Goal: Transaction & Acquisition: Obtain resource

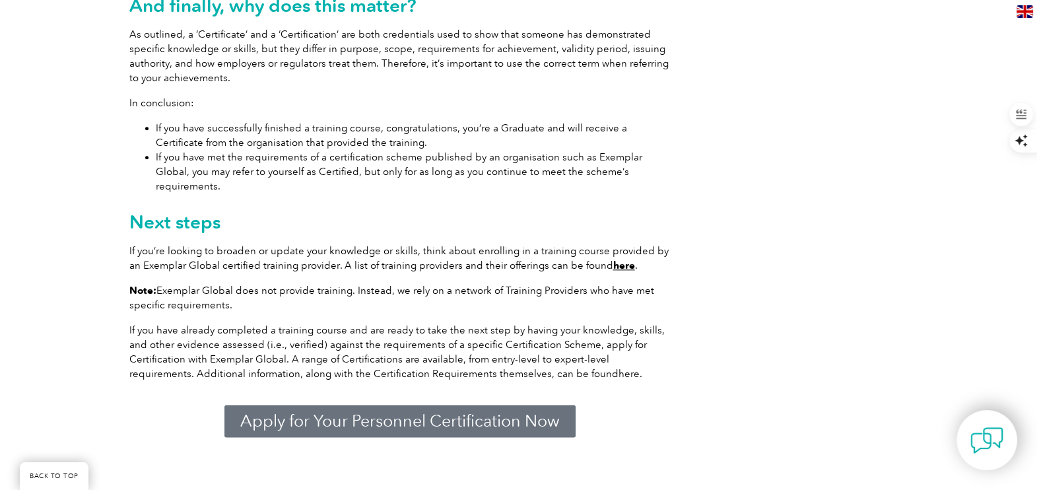
scroll to position [2045, 0]
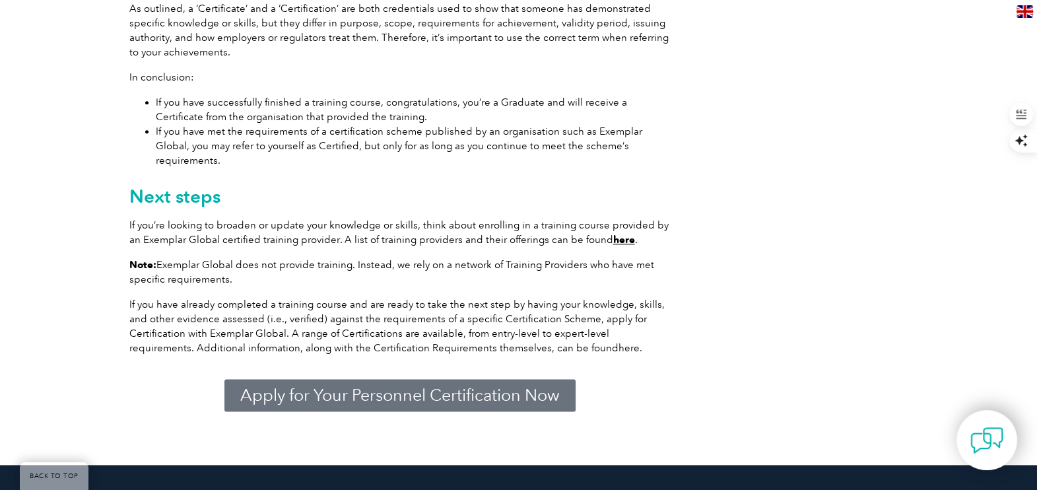
click at [413, 387] on span "Apply for Your Personnel Certification Now" at bounding box center [399, 395] width 319 height 17
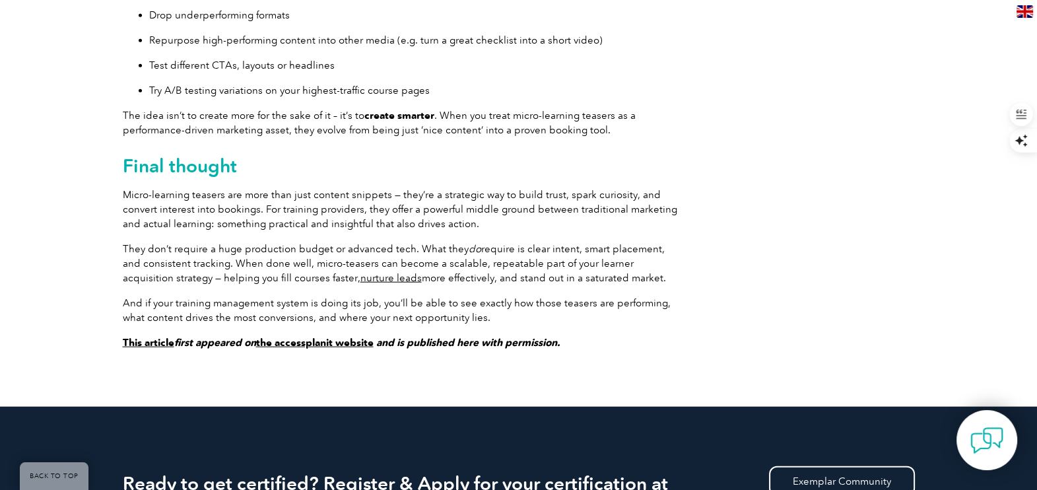
scroll to position [3878, 0]
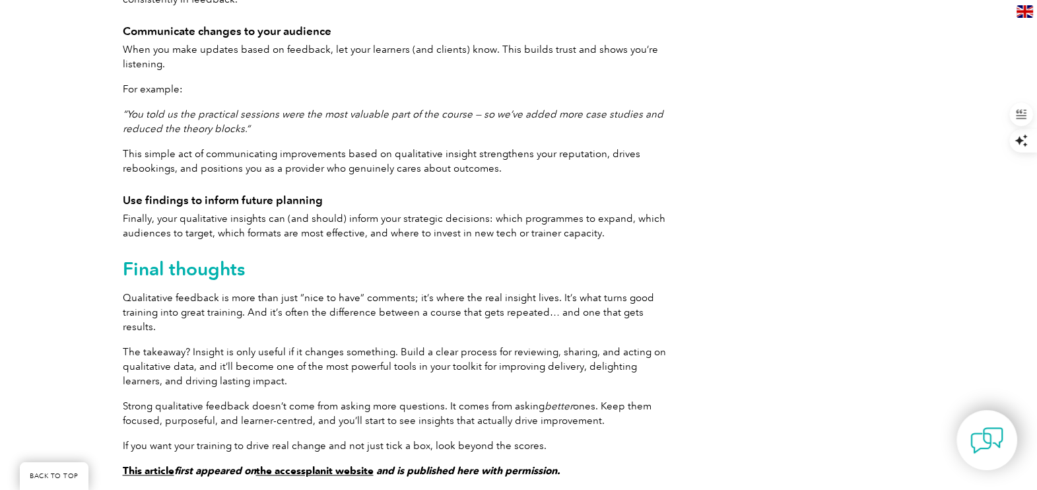
scroll to position [7260, 0]
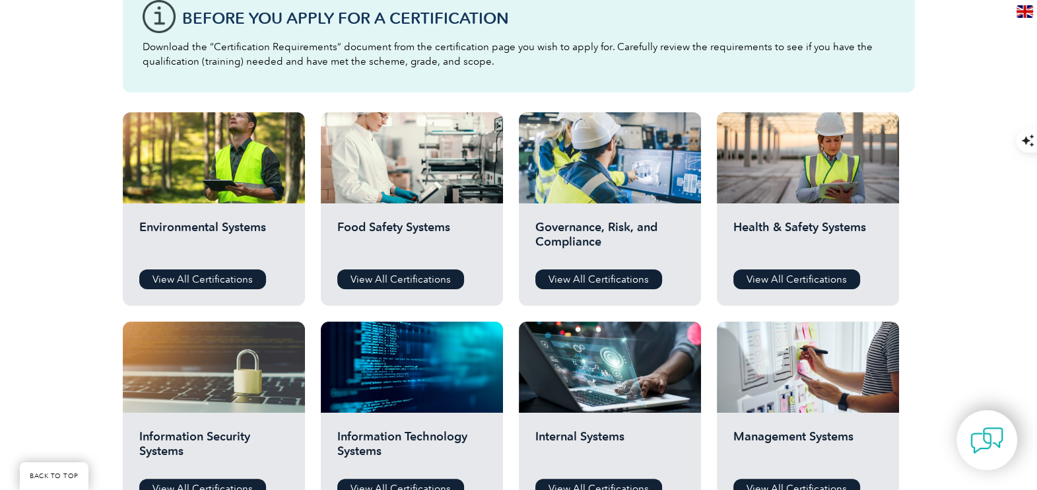
scroll to position [413, 0]
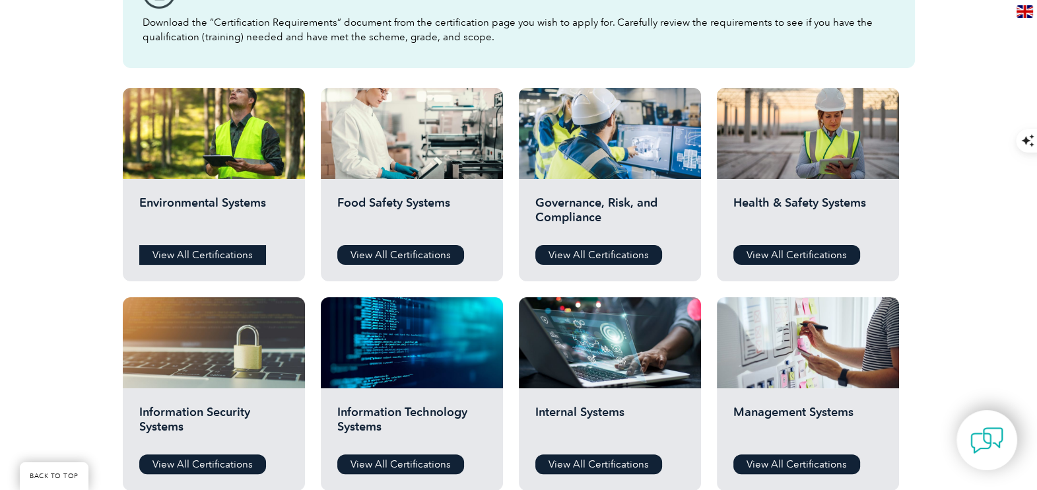
click at [218, 254] on link "View All Certifications" at bounding box center [202, 255] width 127 height 20
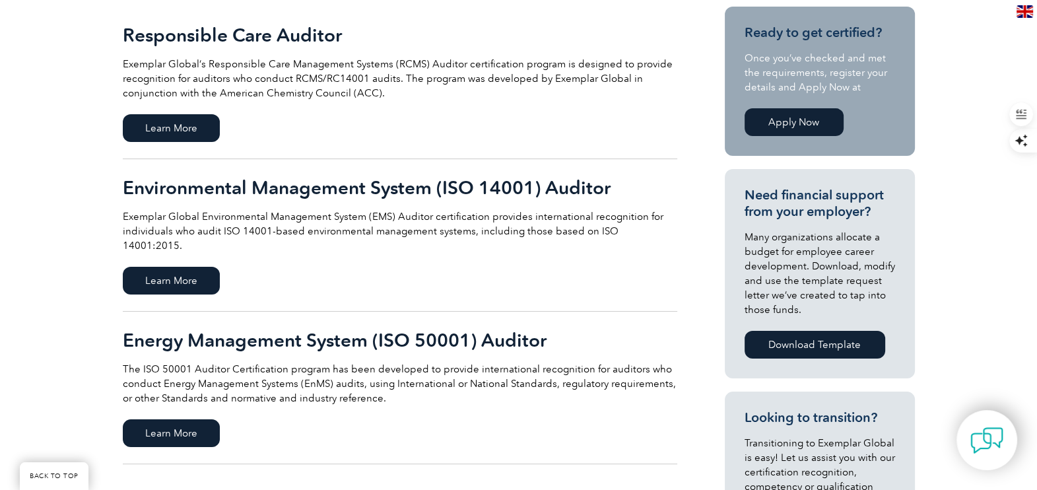
scroll to position [248, 0]
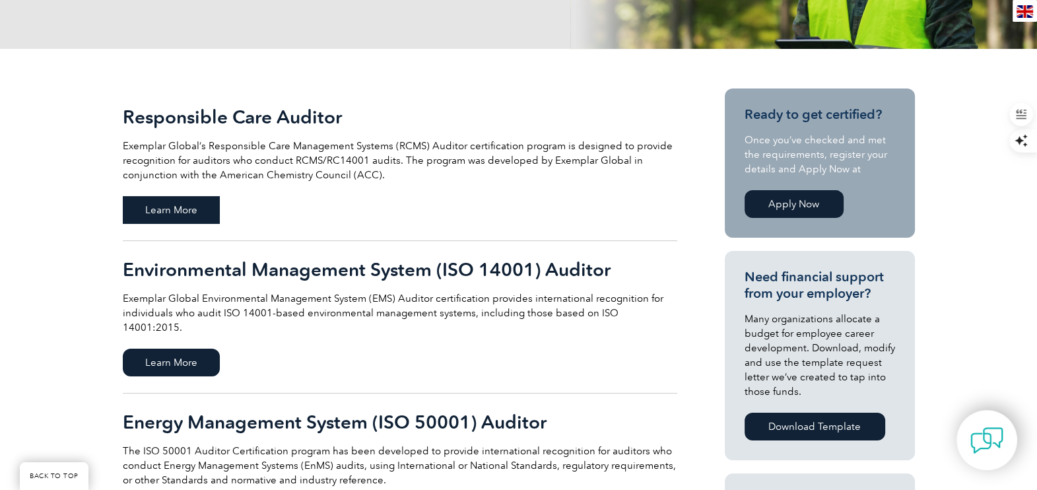
click at [172, 211] on span "Learn More" at bounding box center [171, 210] width 97 height 28
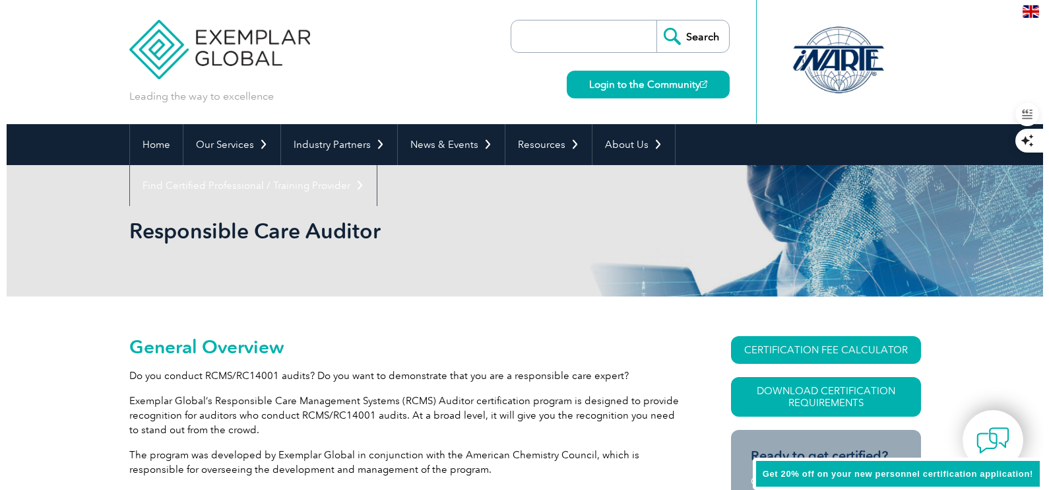
scroll to position [115, 0]
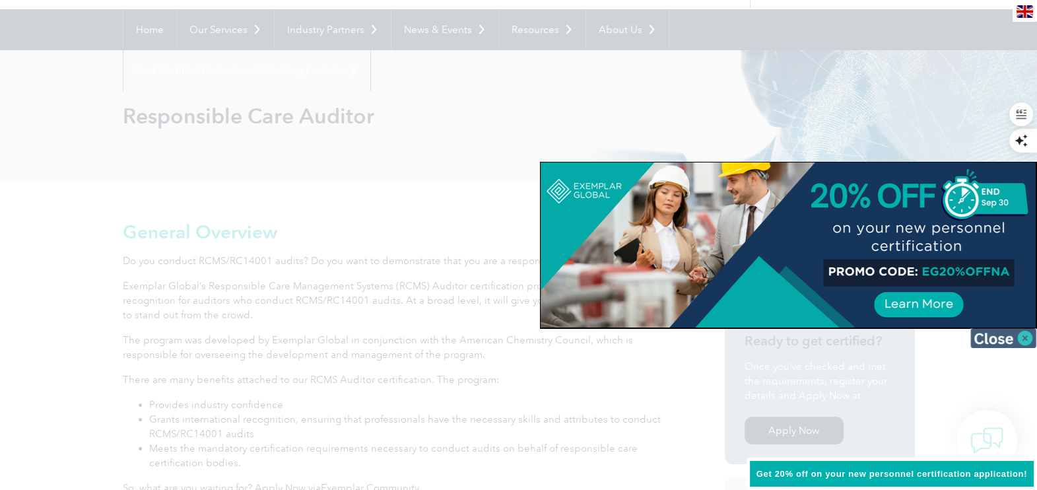
click at [1026, 336] on img at bounding box center [1003, 338] width 66 height 20
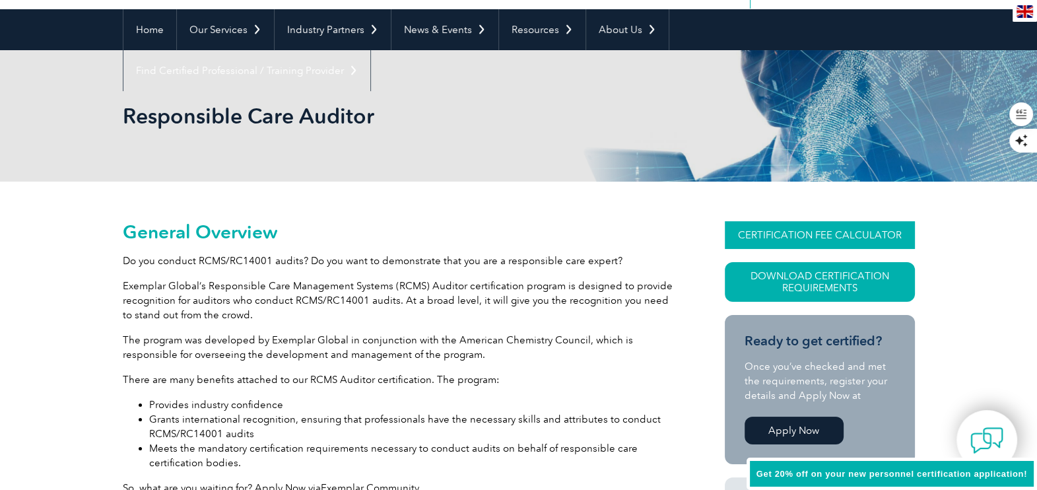
click at [834, 232] on link "CERTIFICATION FEE CALCULATOR" at bounding box center [820, 235] width 190 height 28
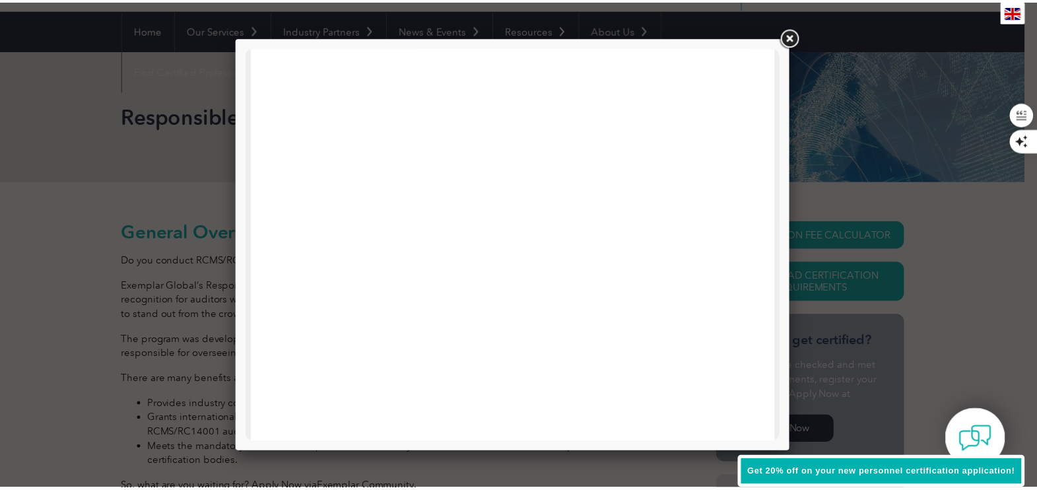
scroll to position [0, 0]
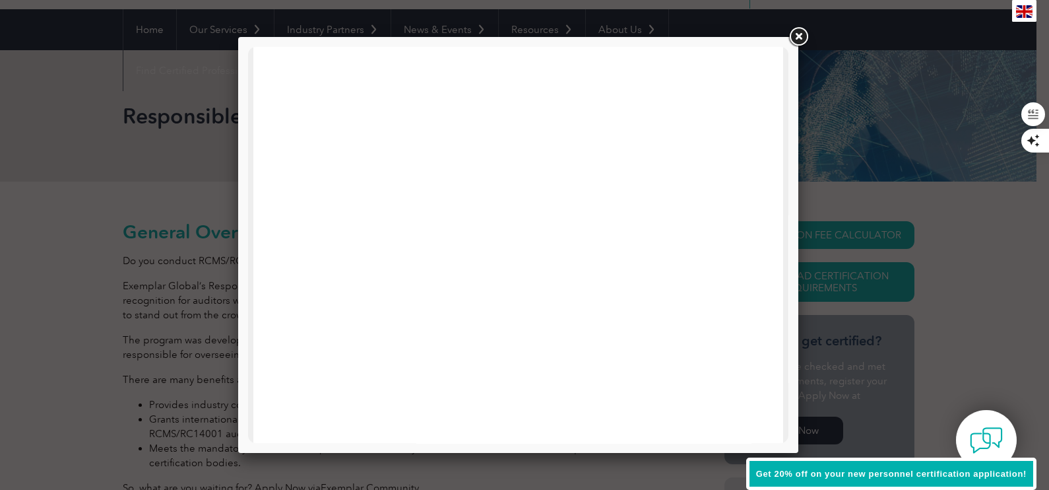
click at [797, 33] on link at bounding box center [799, 37] width 24 height 24
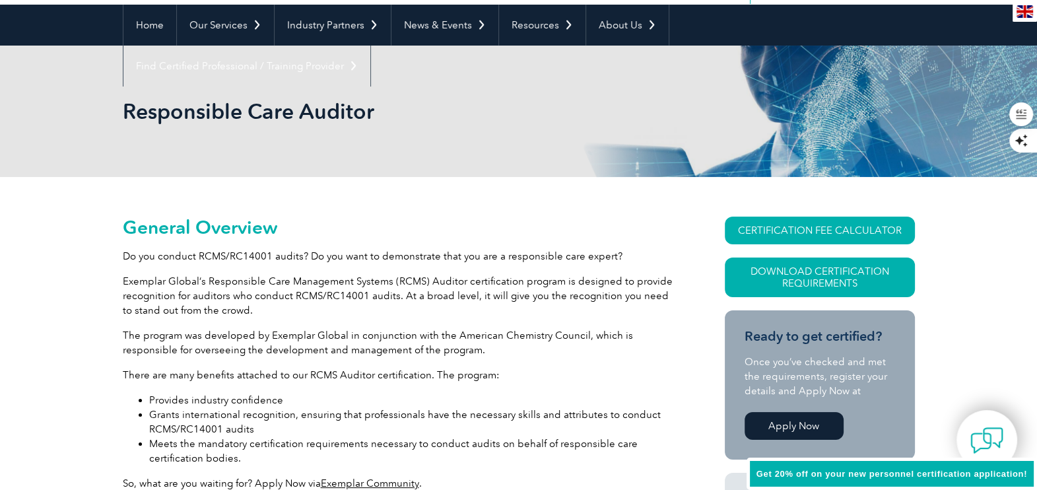
scroll to position [115, 0]
